Goal: Transaction & Acquisition: Purchase product/service

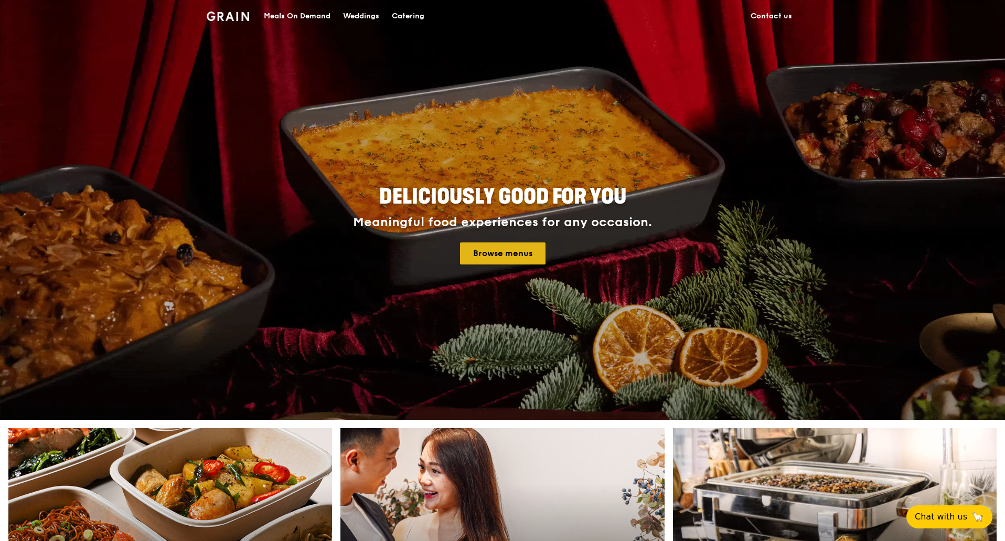
click at [484, 256] on link "Browse menus" at bounding box center [503, 253] width 86 height 22
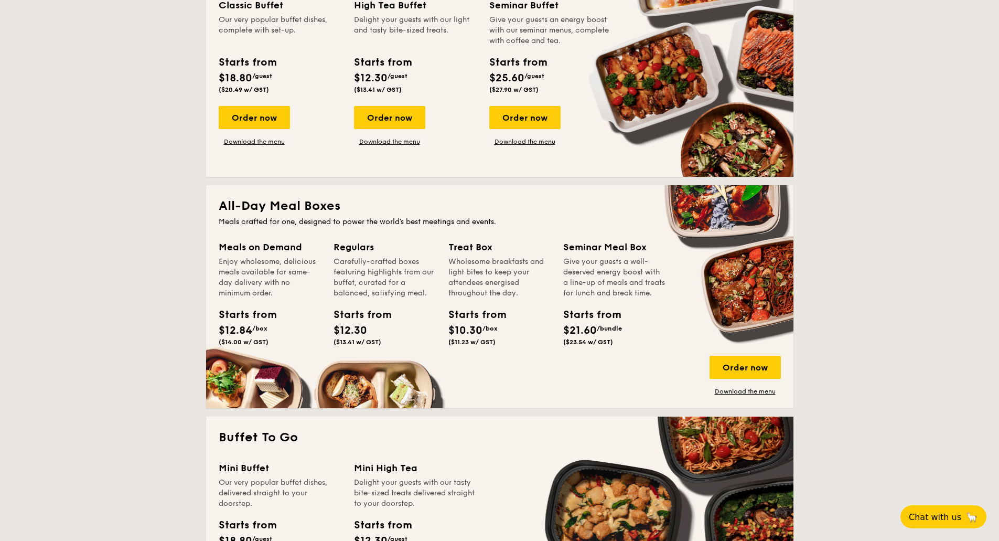
scroll to position [525, 0]
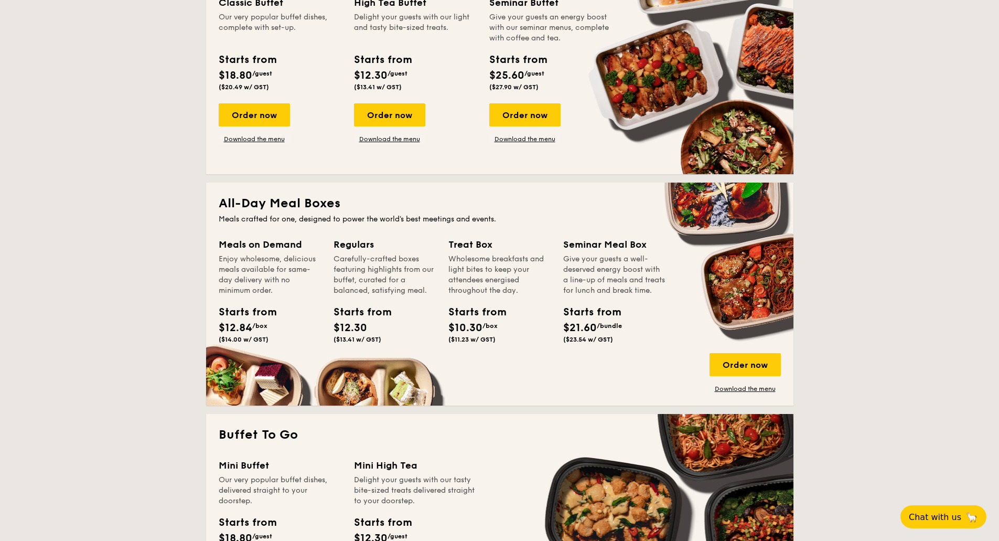
click at [445, 326] on div "Starts from $10.30 /box ($11.23 w/ GST)" at bounding box center [472, 323] width 56 height 39
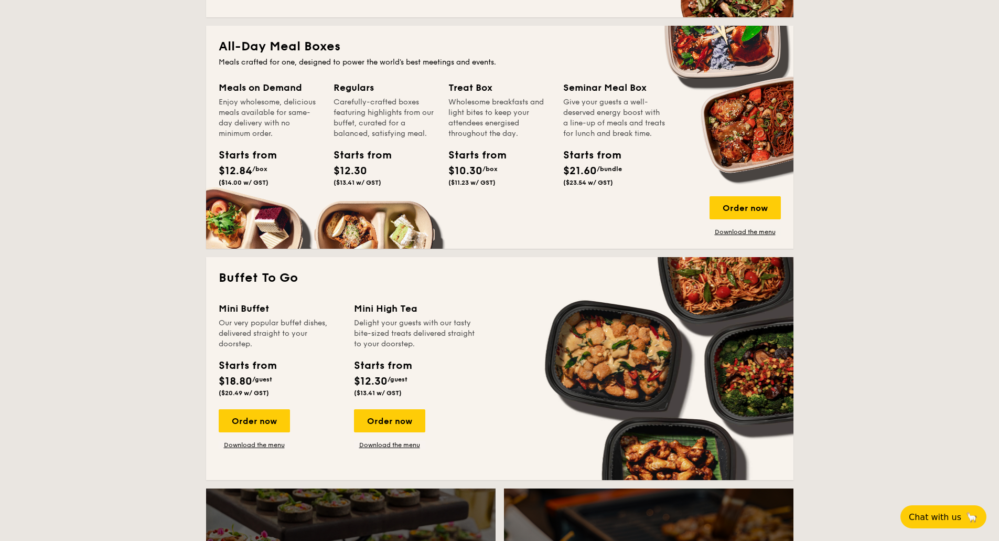
scroll to position [682, 0]
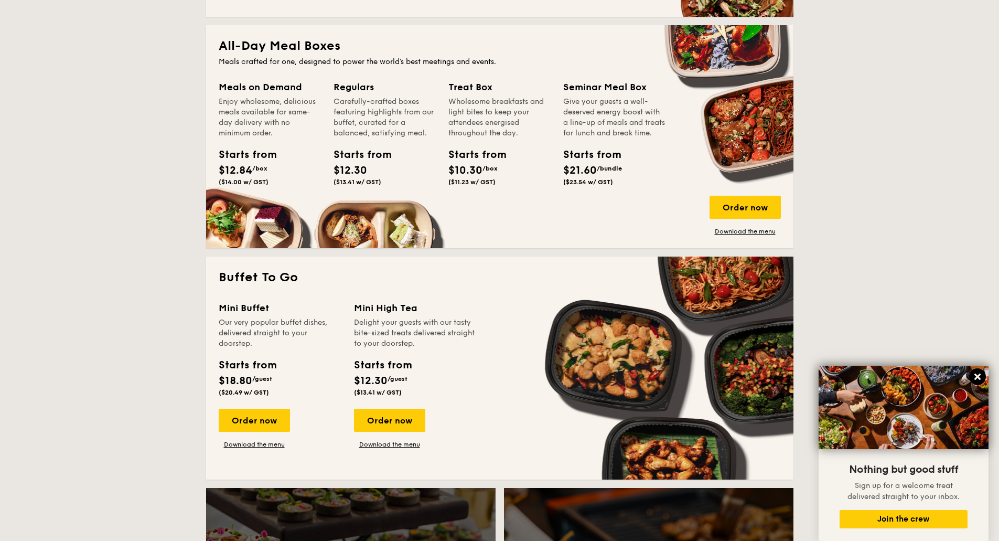
click at [981, 375] on icon at bounding box center [978, 377] width 6 height 6
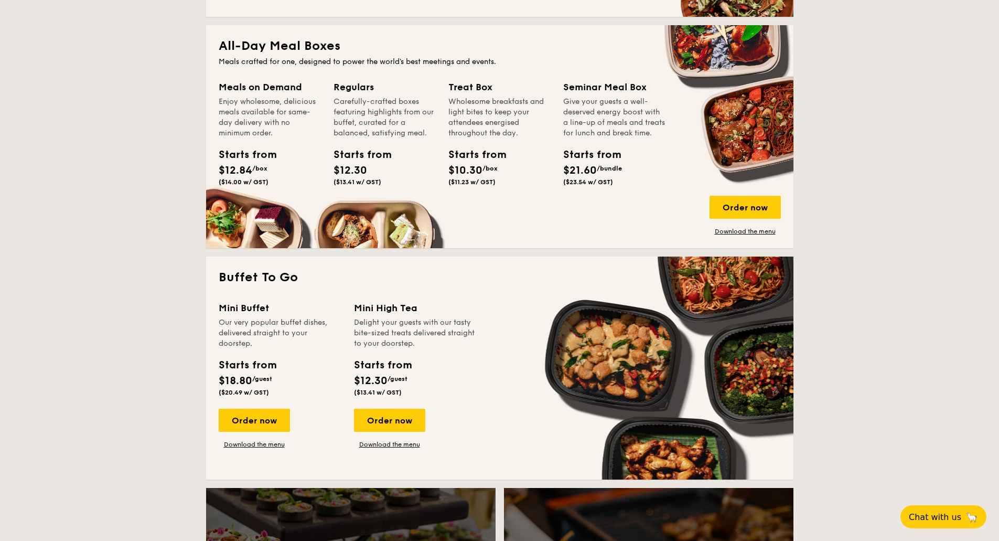
drag, startPoint x: 220, startPoint y: 361, endPoint x: 236, endPoint y: 368, distance: 17.0
click at [236, 368] on div "Starts from" at bounding box center [247, 365] width 57 height 16
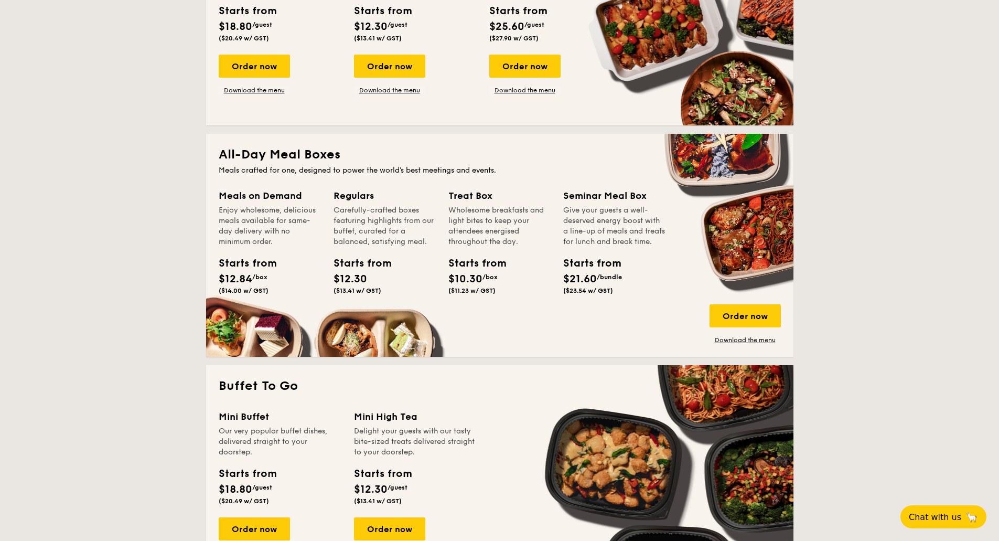
scroll to position [573, 0]
click at [740, 313] on div "Order now" at bounding box center [745, 316] width 71 height 23
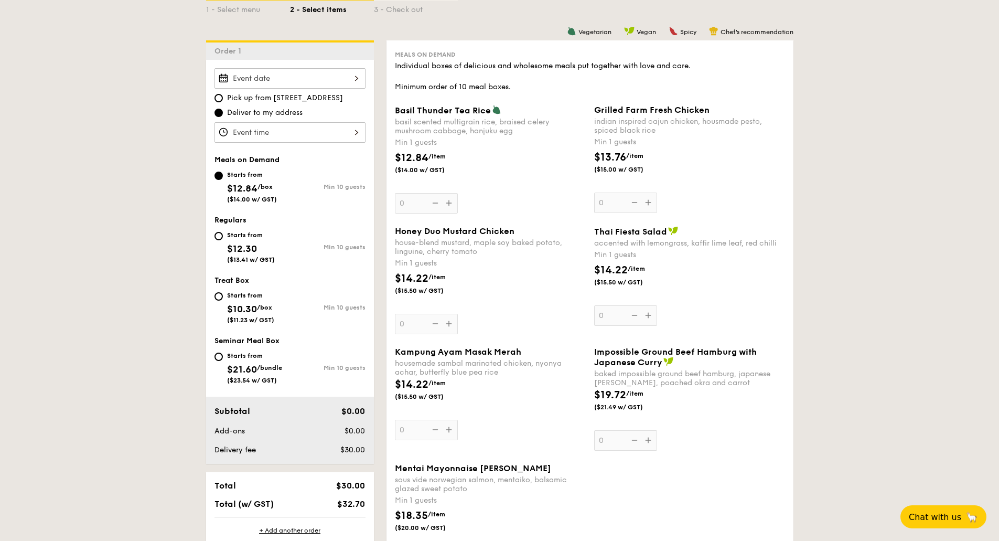
scroll to position [262, 0]
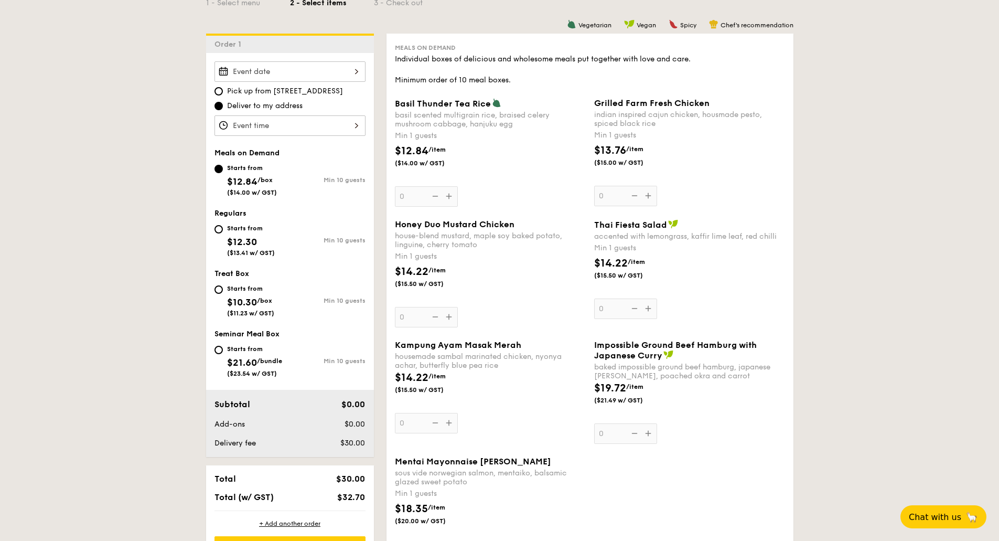
click at [333, 78] on div at bounding box center [290, 71] width 151 height 20
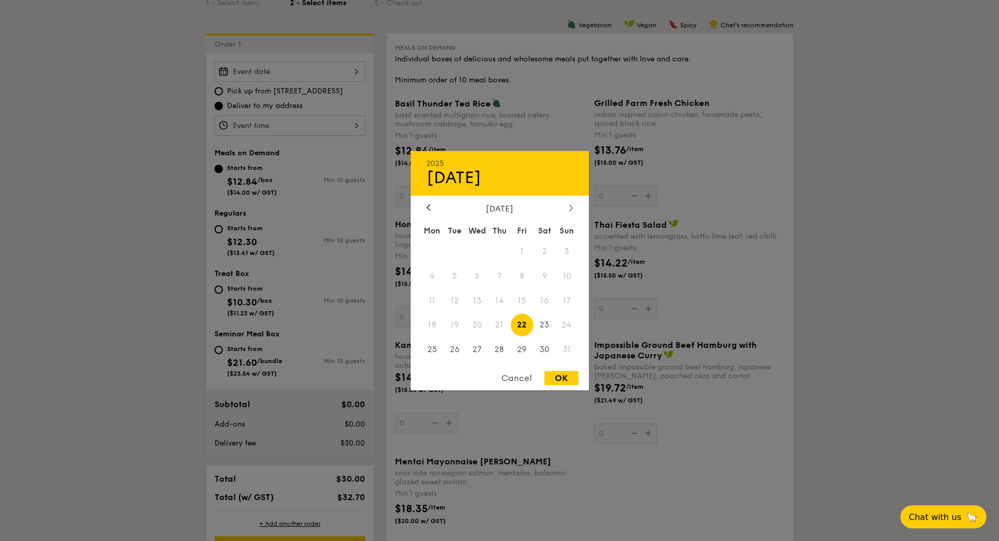
click at [570, 208] on icon at bounding box center [571, 207] width 4 height 7
click at [522, 293] on span "17" at bounding box center [522, 300] width 23 height 23
click at [555, 371] on div "OK" at bounding box center [562, 378] width 34 height 14
type input "Oct 17, 2025"
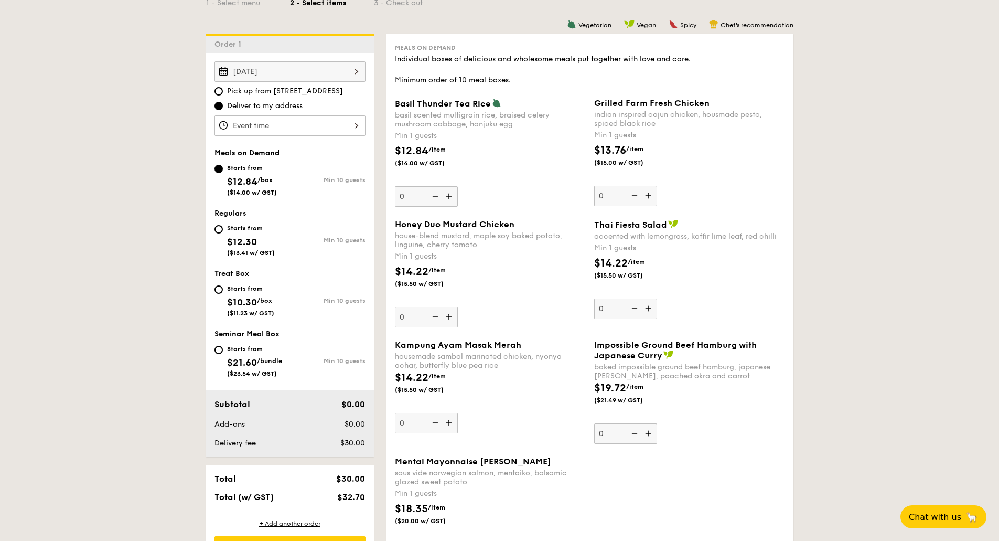
click at [278, 94] on span "Pick up from 5 Burn Road #05-01" at bounding box center [285, 91] width 116 height 10
click at [223, 94] on input "Pick up from 5 Burn Road #05-01" at bounding box center [219, 91] width 8 height 8
radio input "true"
click at [286, 123] on div at bounding box center [290, 125] width 151 height 20
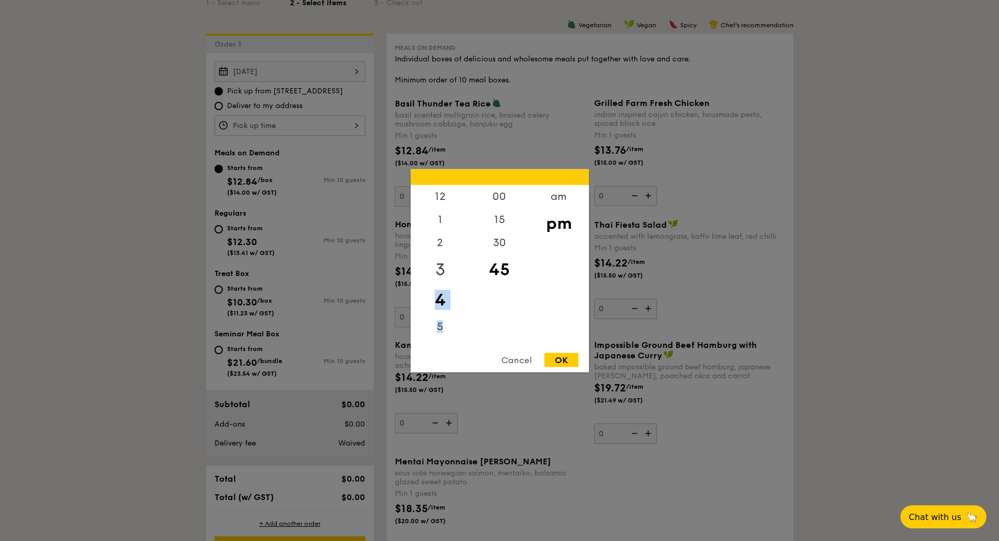
drag, startPoint x: 446, startPoint y: 267, endPoint x: 447, endPoint y: 273, distance: 5.8
click at [447, 273] on div "12 1 2 3 4 5 6 7 8 9 10 11" at bounding box center [440, 265] width 59 height 160
click at [83, 41] on div at bounding box center [499, 270] width 999 height 541
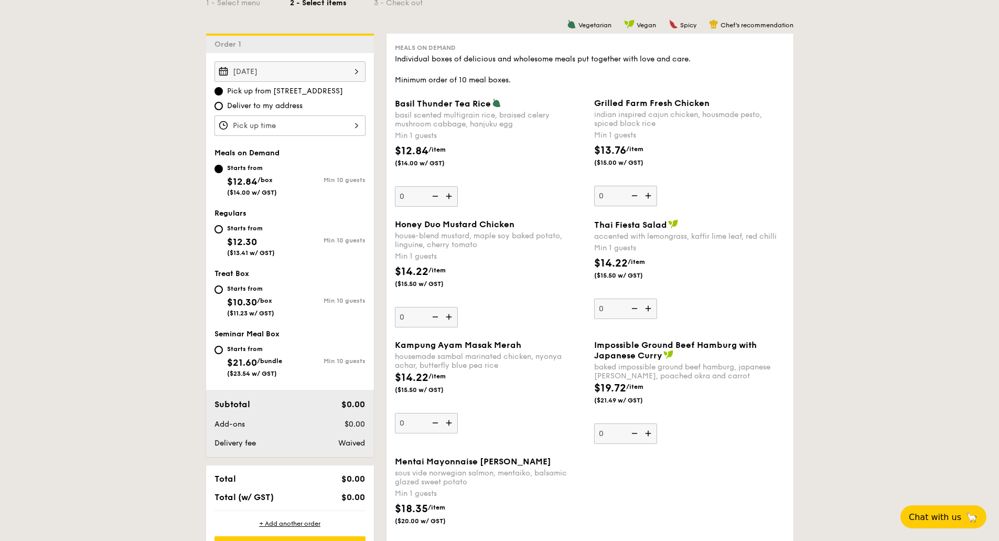
click at [249, 107] on span "Deliver to my address" at bounding box center [265, 106] width 76 height 10
click at [223, 107] on input "Deliver to my address" at bounding box center [219, 106] width 8 height 8
radio input "true"
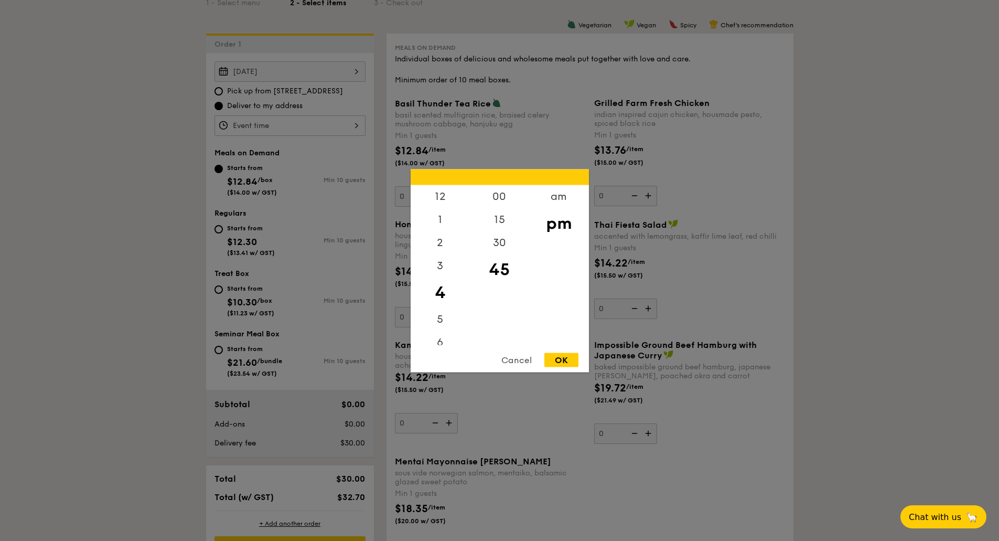
click at [252, 122] on div "12 1 2 3 4 5 6 7 8 9 10 11 00 15 30 45 am pm Cancel OK" at bounding box center [290, 125] width 151 height 20
drag, startPoint x: 442, startPoint y: 305, endPoint x: 442, endPoint y: 280, distance: 25.2
click at [442, 280] on div "4" at bounding box center [440, 292] width 59 height 30
click at [439, 293] on div "6" at bounding box center [440, 293] width 59 height 30
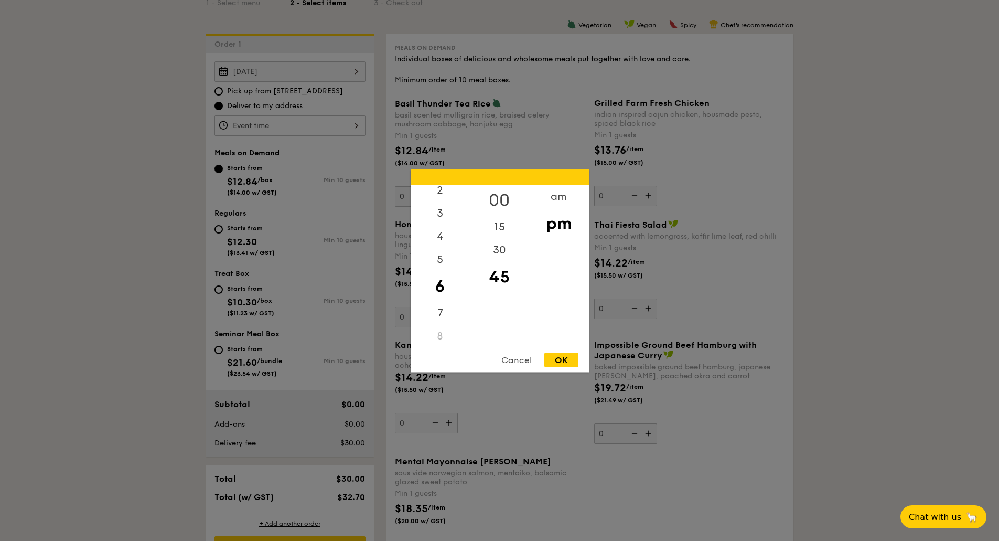
click at [498, 200] on div "00" at bounding box center [499, 200] width 59 height 30
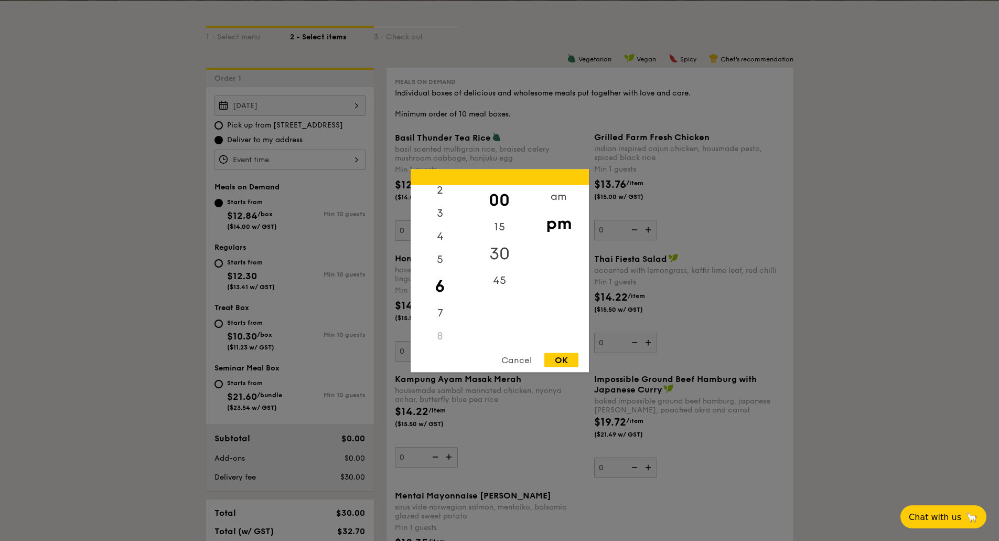
scroll to position [210, 0]
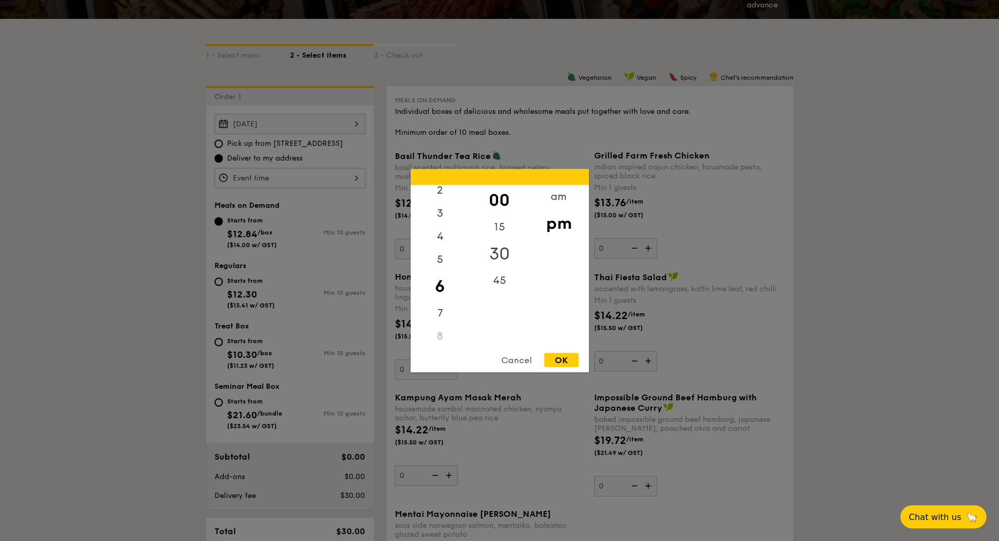
click at [495, 255] on div "30" at bounding box center [499, 253] width 59 height 30
click at [554, 357] on div "OK" at bounding box center [562, 360] width 34 height 14
type input "6:30PM"
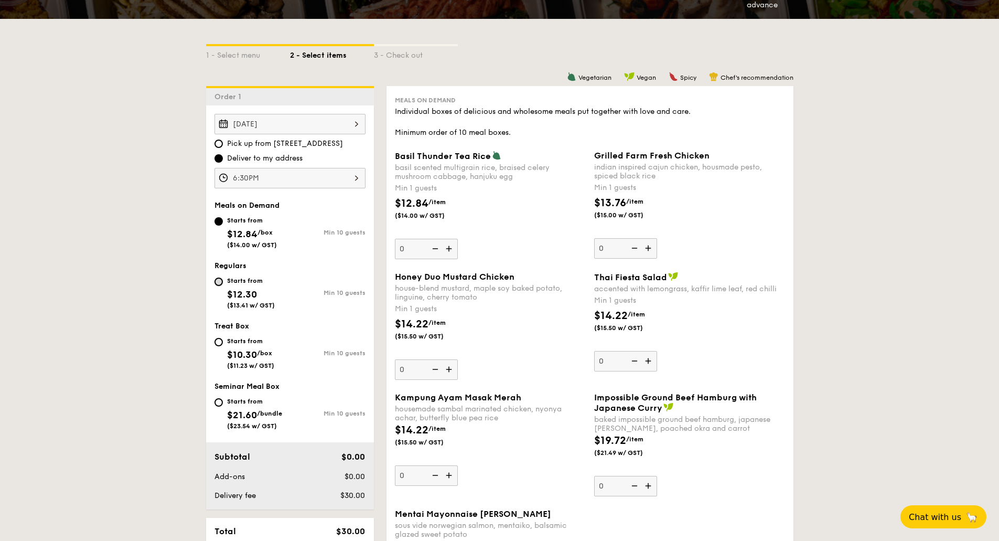
click at [219, 282] on input "Starts from $12.30 ($13.41 w/ GST) Min 10 guests" at bounding box center [219, 282] width 8 height 8
radio input "true"
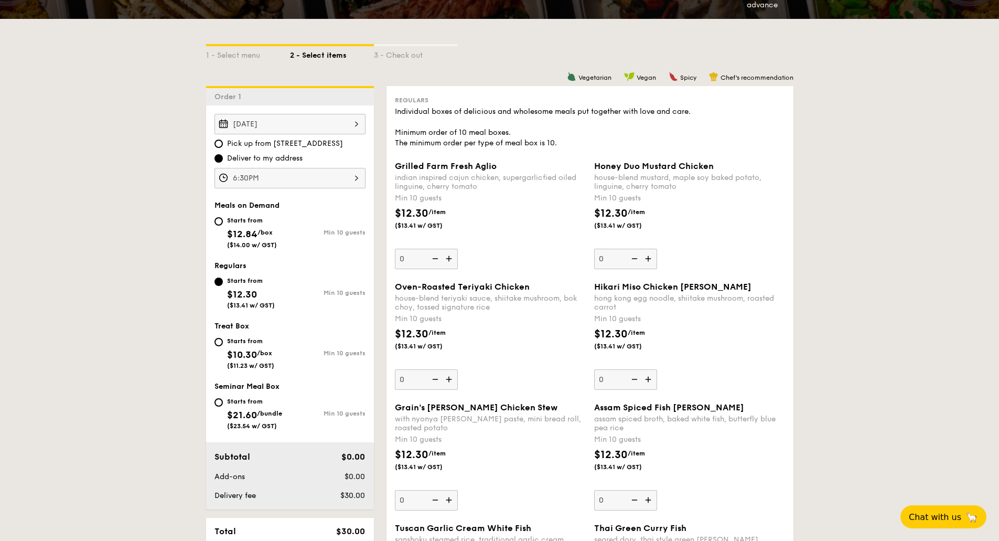
click at [253, 227] on div "Starts from $12.84 /box ($14.00 w/ GST)" at bounding box center [252, 231] width 50 height 35
click at [223, 226] on input "Starts from $12.84 /box ($14.00 w/ GST) Min 10 guests" at bounding box center [219, 221] width 8 height 8
radio input "true"
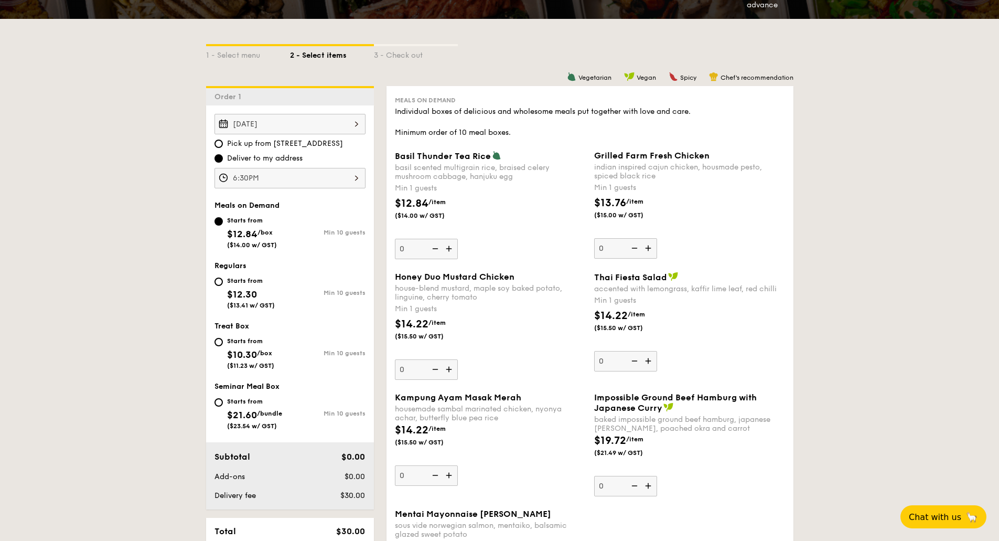
click at [249, 283] on div "Starts from" at bounding box center [251, 280] width 48 height 8
click at [223, 283] on input "Starts from $12.30 ($13.41 w/ GST) Min 10 guests" at bounding box center [219, 282] width 8 height 8
radio input "true"
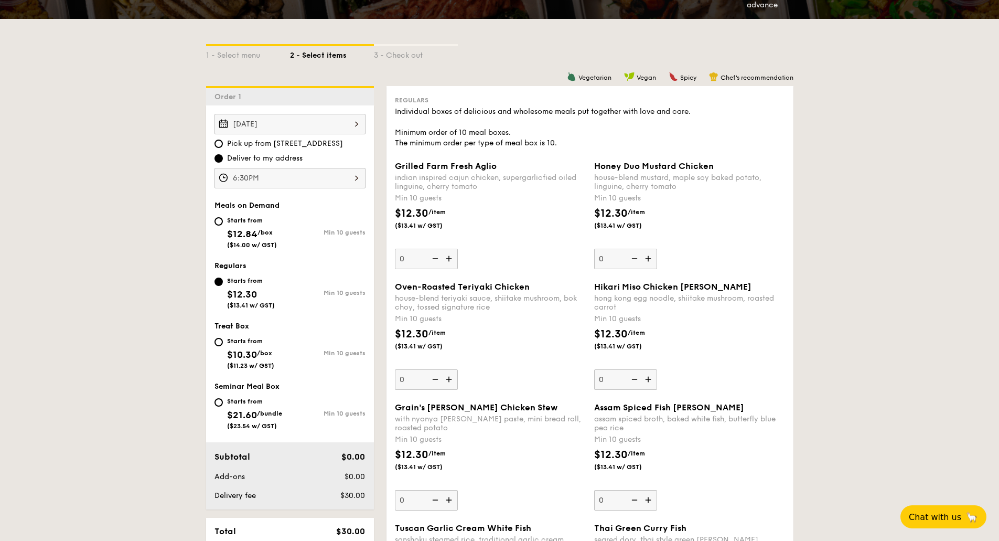
click at [250, 337] on div "Starts from" at bounding box center [250, 341] width 47 height 8
click at [223, 338] on input "Starts from $10.30 /box ($11.23 w/ GST) Min 10 guests" at bounding box center [219, 342] width 8 height 8
radio input "true"
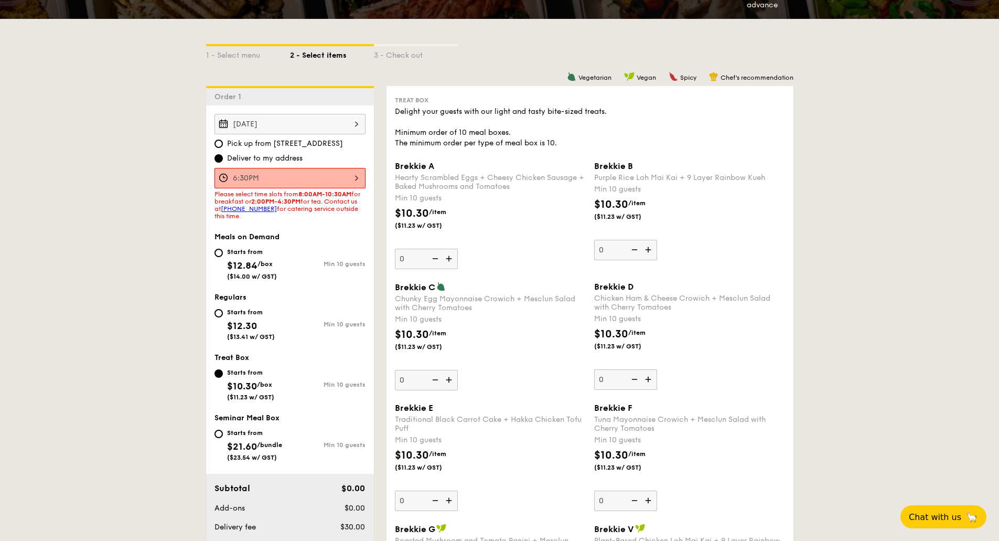
click at [224, 312] on div "Starts from $12.30 ($13.41 w/ GST)" at bounding box center [253, 323] width 76 height 35
click at [223, 312] on input "Starts from $12.30 ($13.41 w/ GST) Min 10 guests" at bounding box center [219, 313] width 8 height 8
radio input "true"
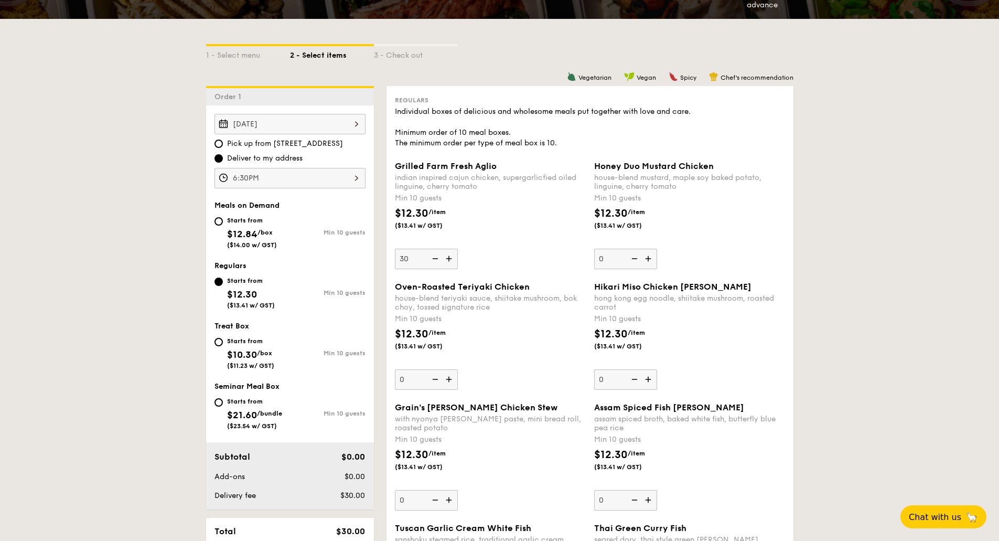
type input "30"
click at [473, 224] on div "$12.30 /item ($13.41 w/ GST)" at bounding box center [490, 224] width 199 height 37
click at [458, 249] on input "30" at bounding box center [426, 259] width 63 height 20
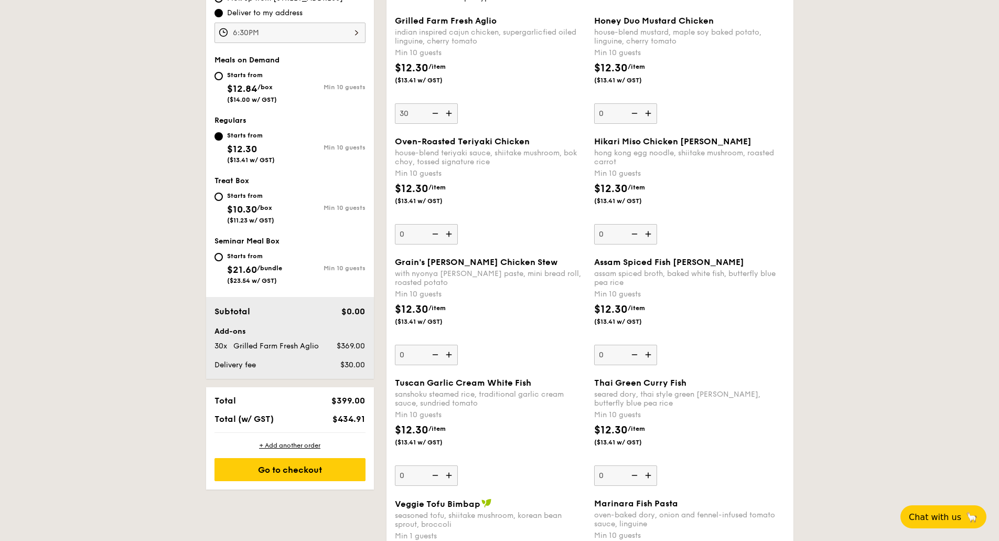
scroll to position [367, 0]
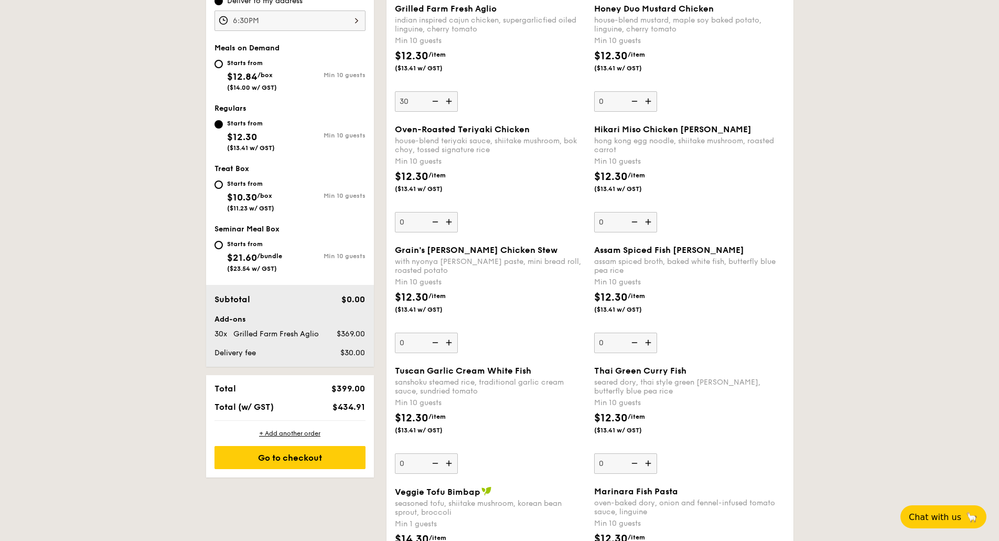
click at [226, 61] on div "Starts from $12.84 /box ($14.00 w/ GST)" at bounding box center [253, 74] width 76 height 35
click at [223, 61] on input "Starts from $12.84 /box ($14.00 w/ GST) Min 10 guests" at bounding box center [219, 64] width 8 height 8
radio input "true"
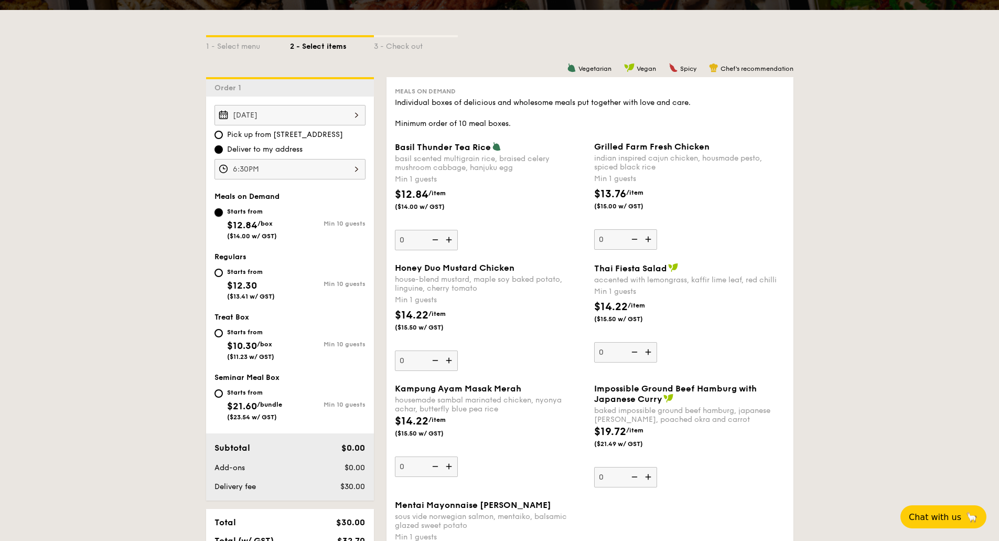
scroll to position [210, 0]
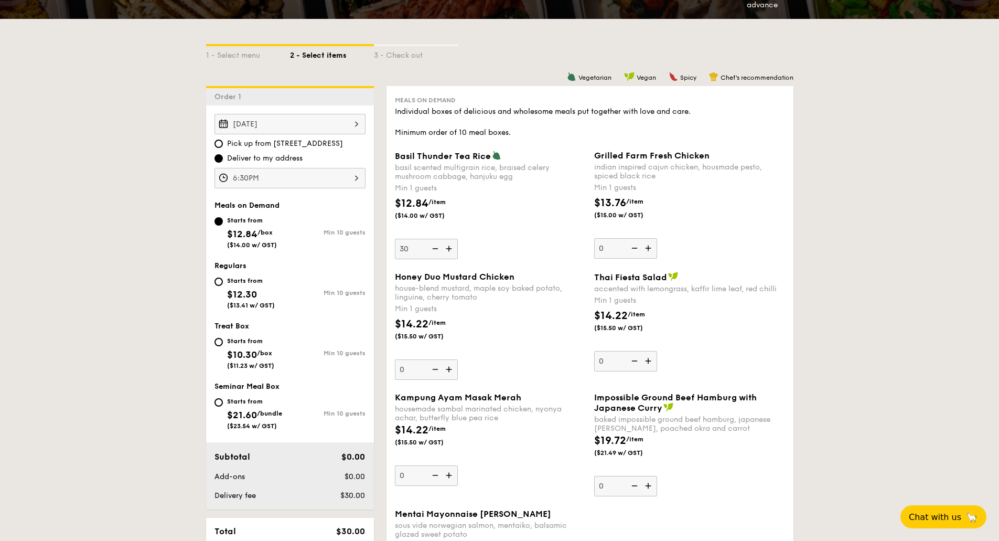
type input "30"
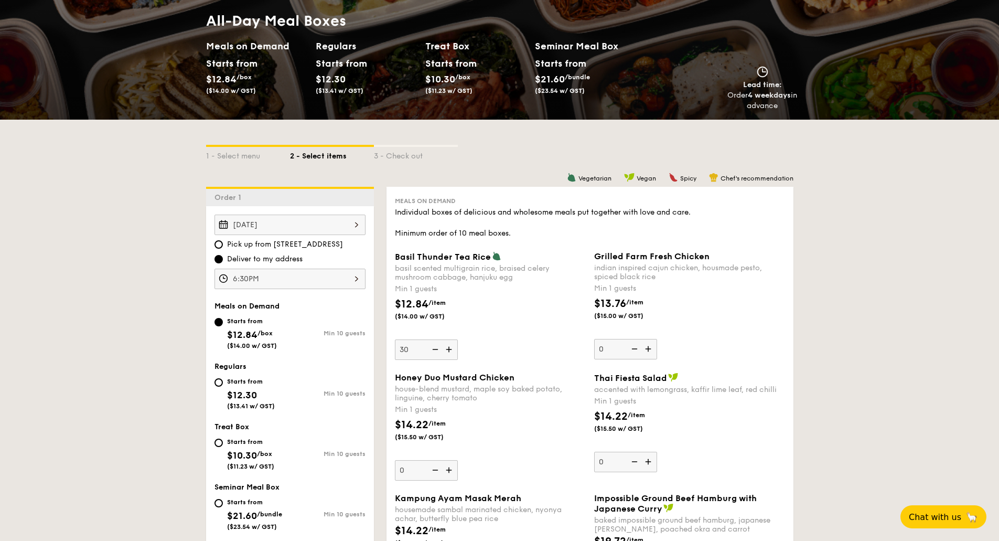
scroll to position [0, 0]
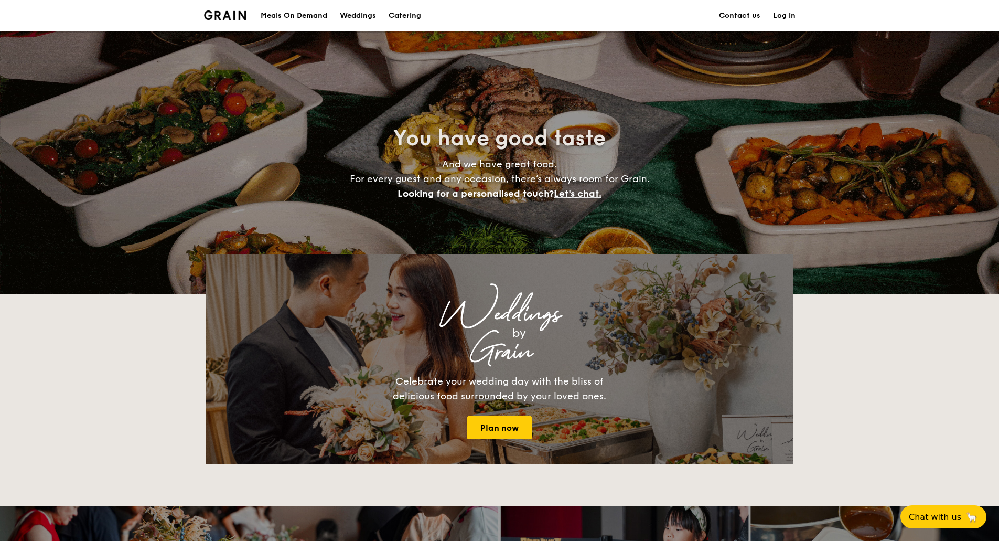
scroll to position [1720, 0]
